Goal: Information Seeking & Learning: Find specific page/section

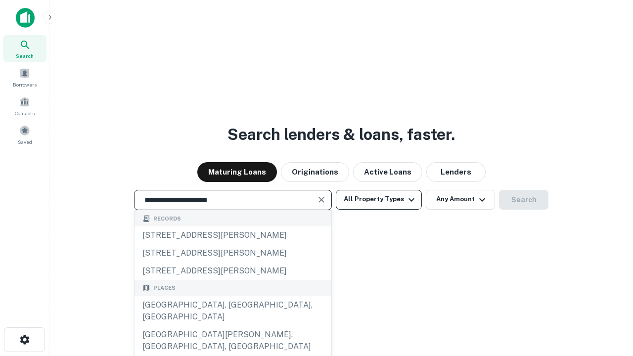
click at [232, 326] on div "[GEOGRAPHIC_DATA], [GEOGRAPHIC_DATA], [GEOGRAPHIC_DATA]" at bounding box center [233, 311] width 197 height 30
click at [379, 199] on button "All Property Types" at bounding box center [379, 200] width 86 height 20
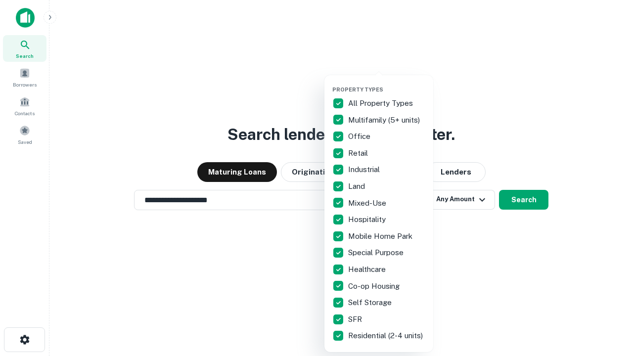
type input "**********"
click at [387, 83] on button "button" at bounding box center [386, 83] width 109 height 0
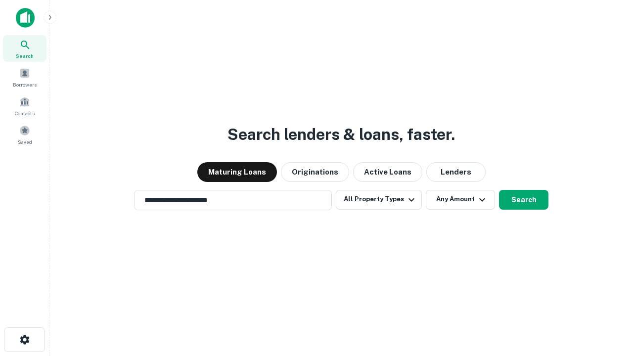
scroll to position [15, 0]
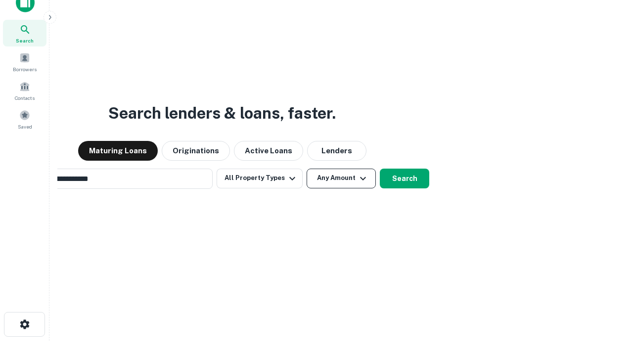
click at [307, 169] on button "Any Amount" at bounding box center [341, 179] width 69 height 20
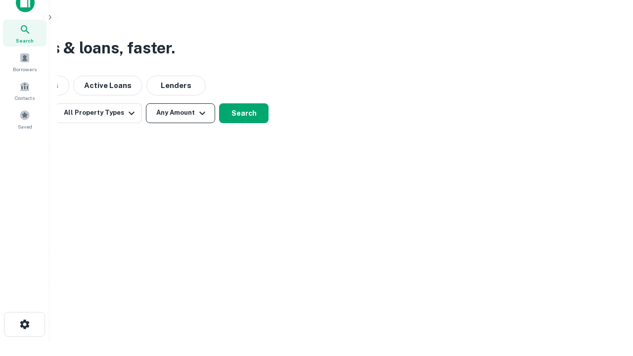
scroll to position [16, 0]
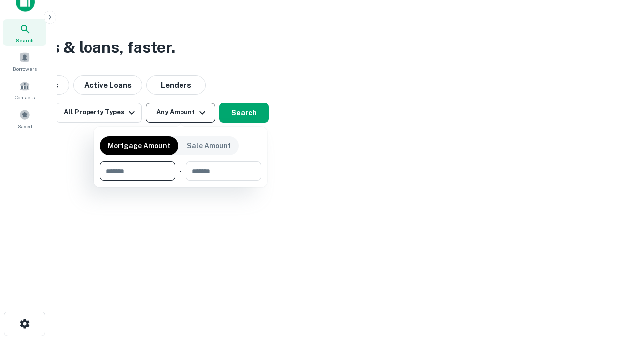
type input "*******"
click at [180, 181] on button "button" at bounding box center [180, 181] width 161 height 0
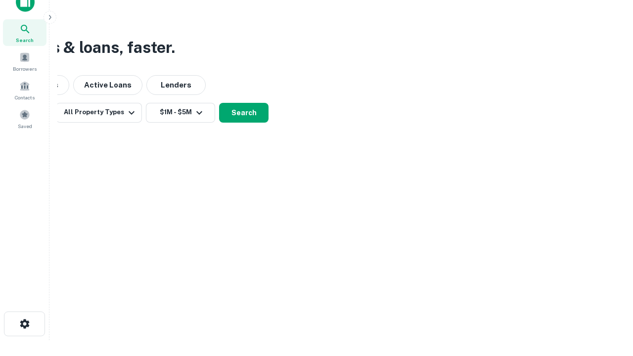
scroll to position [15, 0]
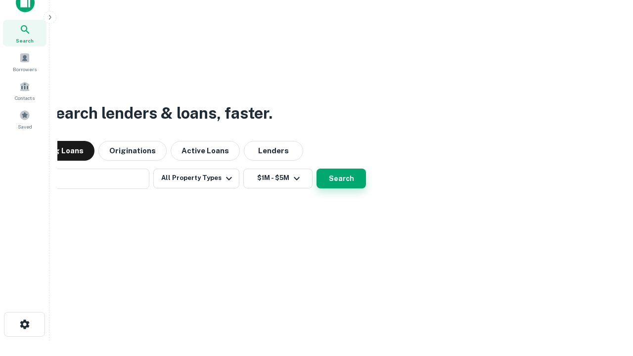
click at [316, 169] on button "Search" at bounding box center [340, 179] width 49 height 20
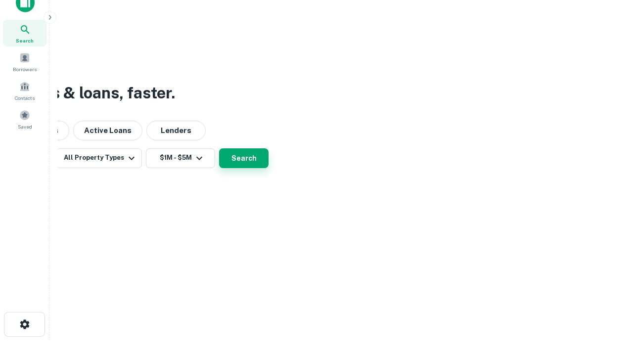
scroll to position [16, 0]
